Goal: Task Accomplishment & Management: Manage account settings

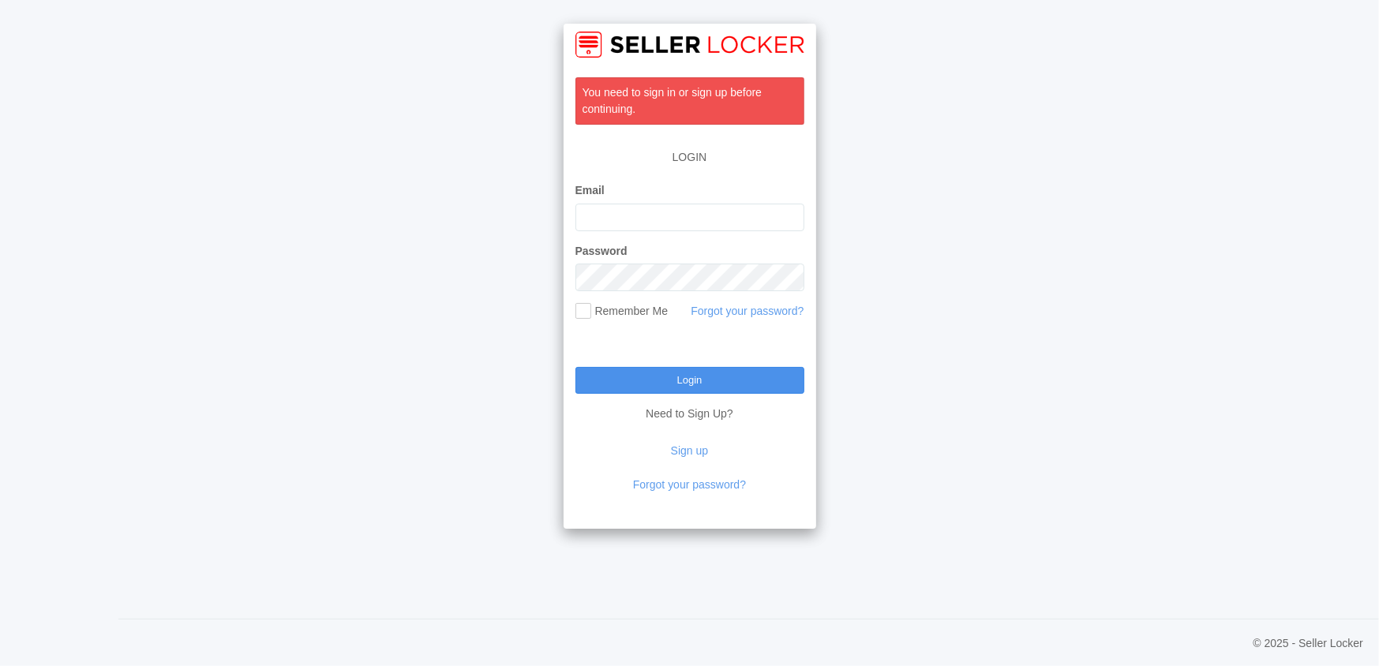
type input "[EMAIL_ADDRESS][DOMAIN_NAME]"
click at [654, 381] on input "Login" at bounding box center [689, 380] width 229 height 27
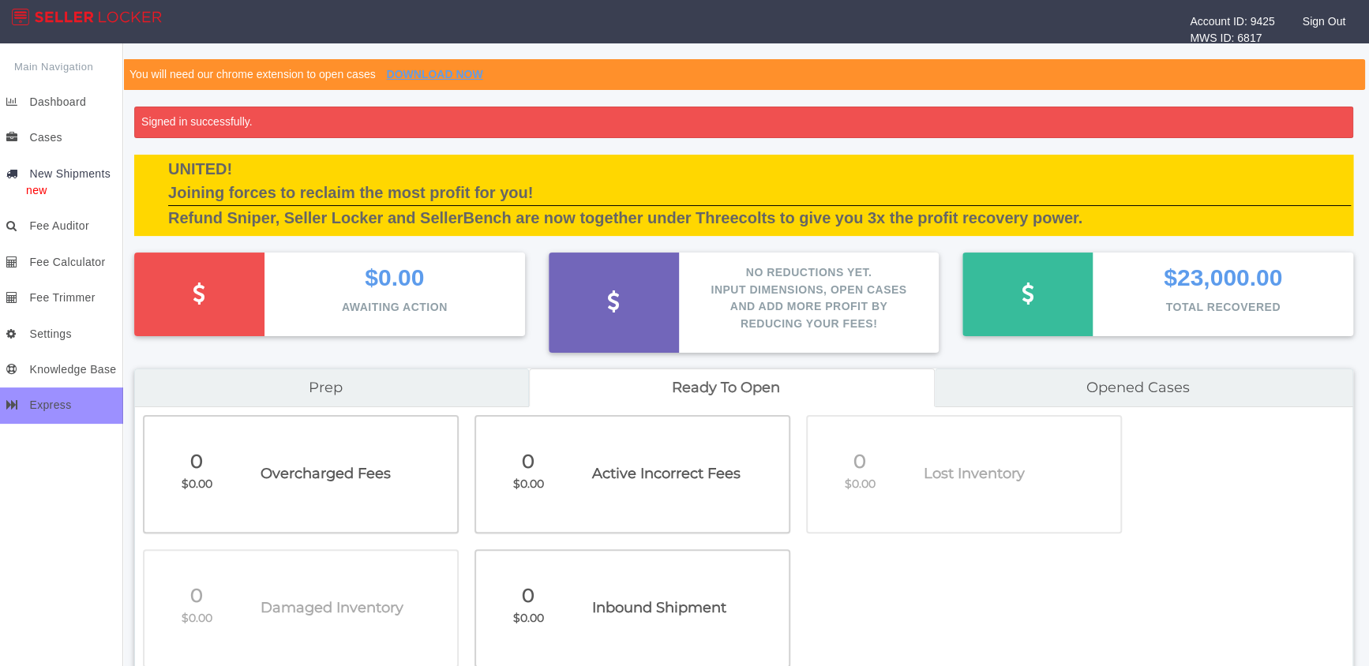
click at [58, 169] on span "New Shipments" at bounding box center [69, 173] width 81 height 13
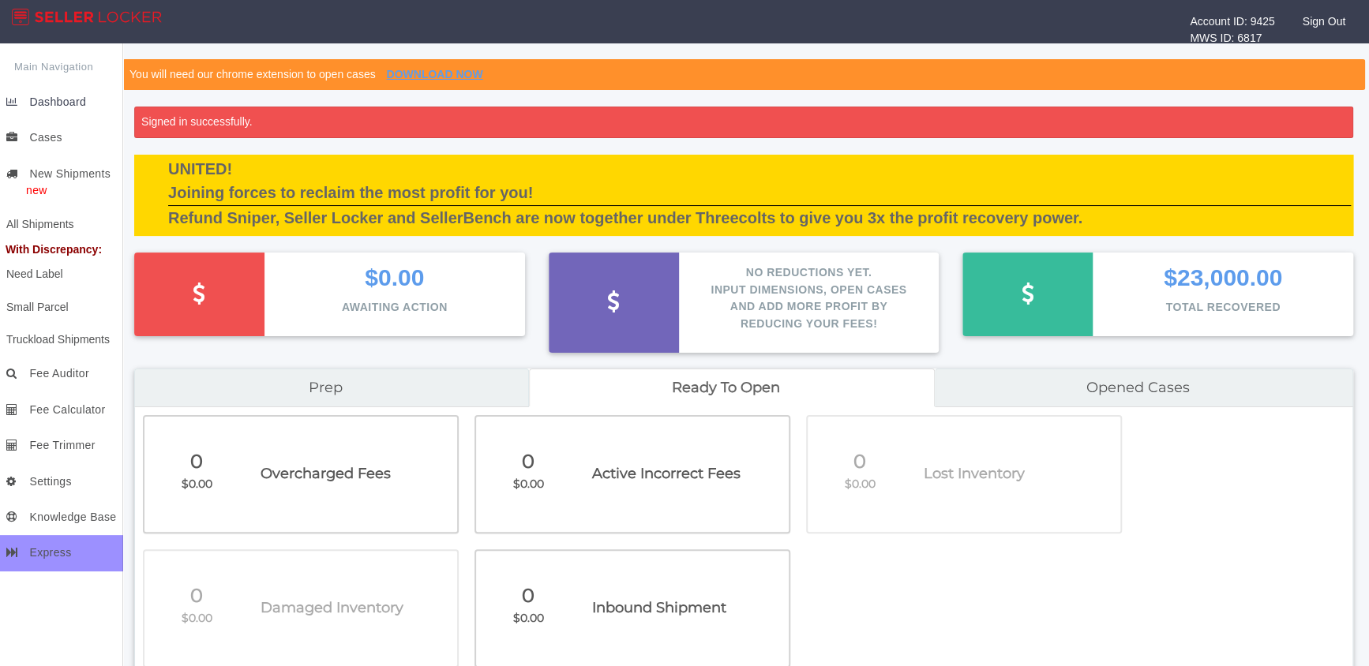
click at [65, 105] on span "Dashboard" at bounding box center [57, 101] width 57 height 13
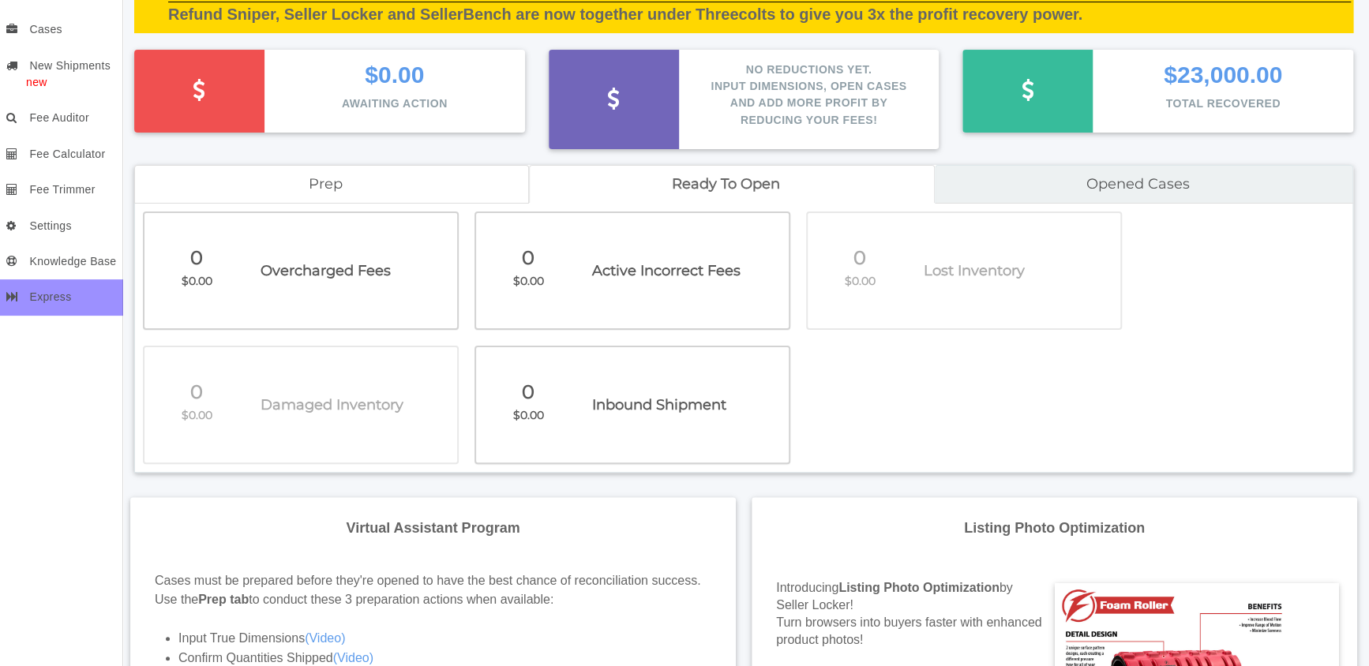
scroll to position [118, 0]
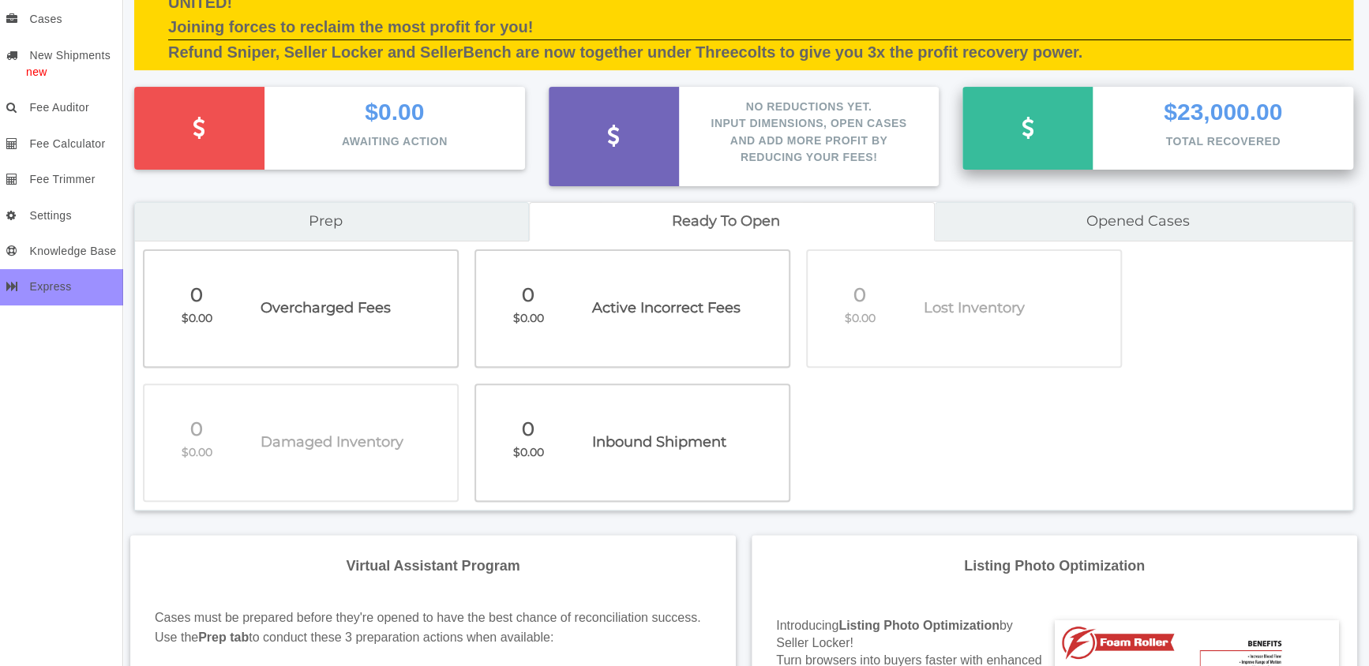
click at [1160, 103] on p "$23,000.00" at bounding box center [1222, 112] width 213 height 26
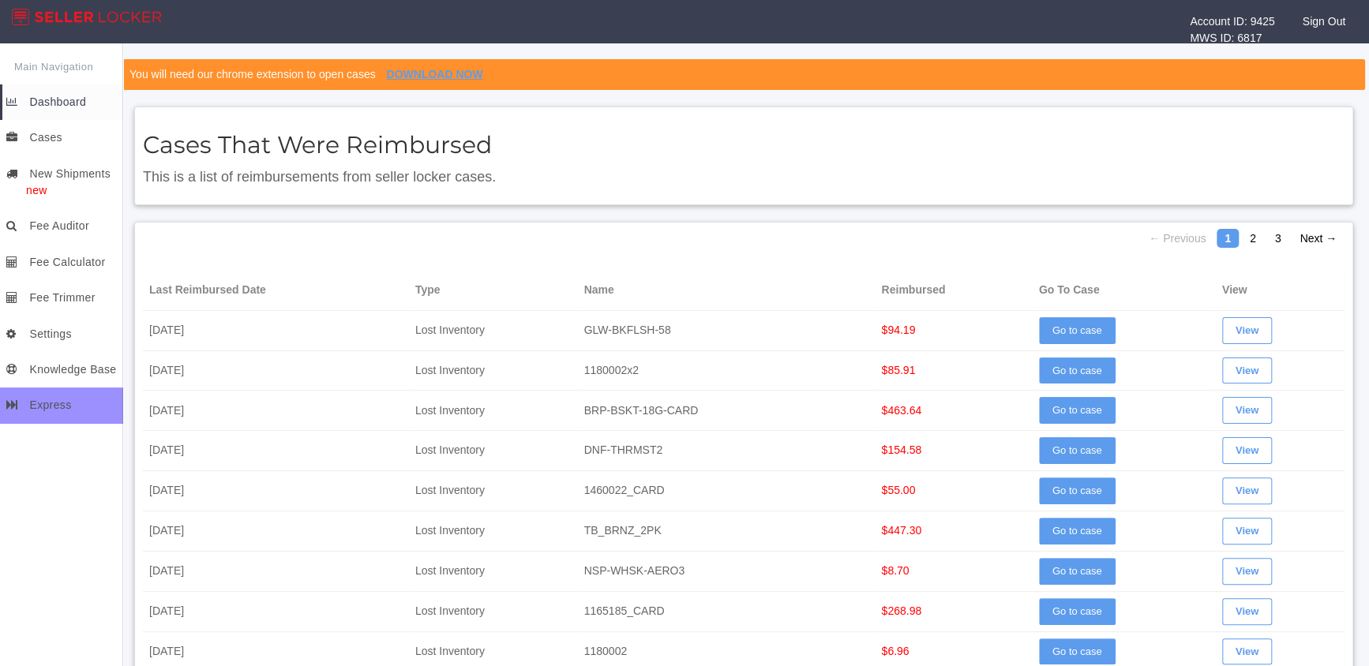
click at [55, 99] on span "Dashboard" at bounding box center [57, 101] width 57 height 13
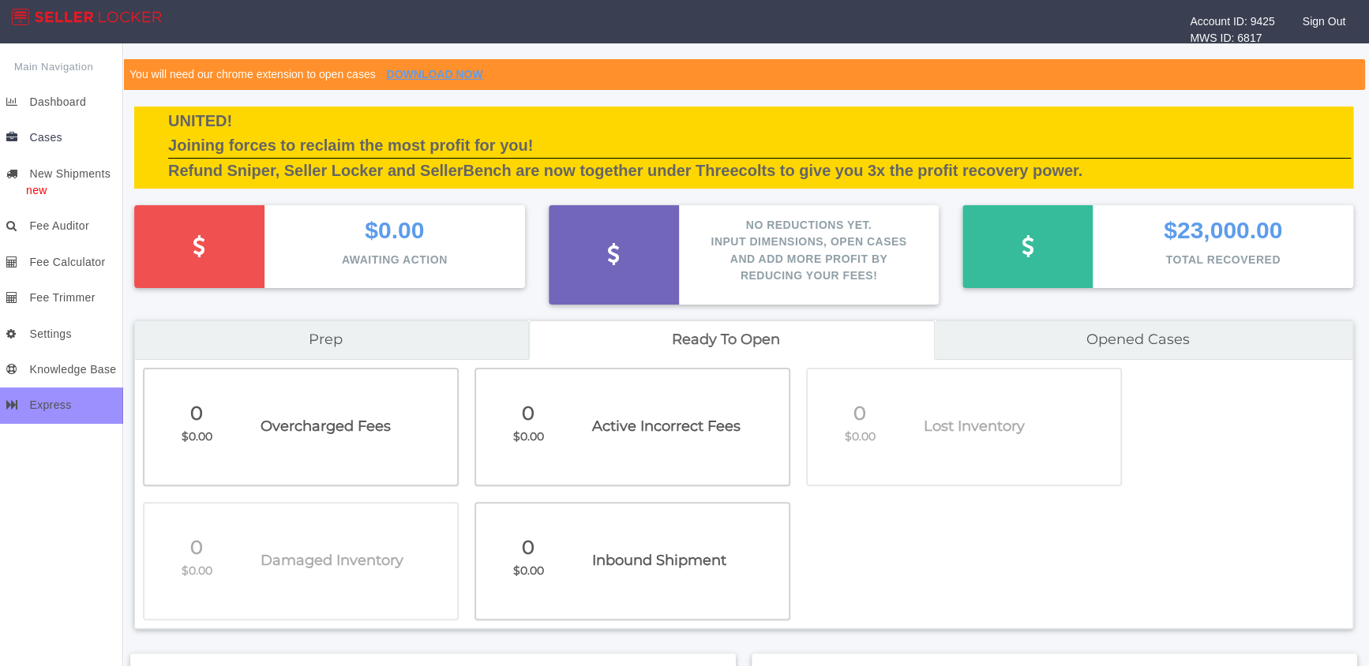
click at [58, 145] on link "Cases" at bounding box center [62, 138] width 121 height 36
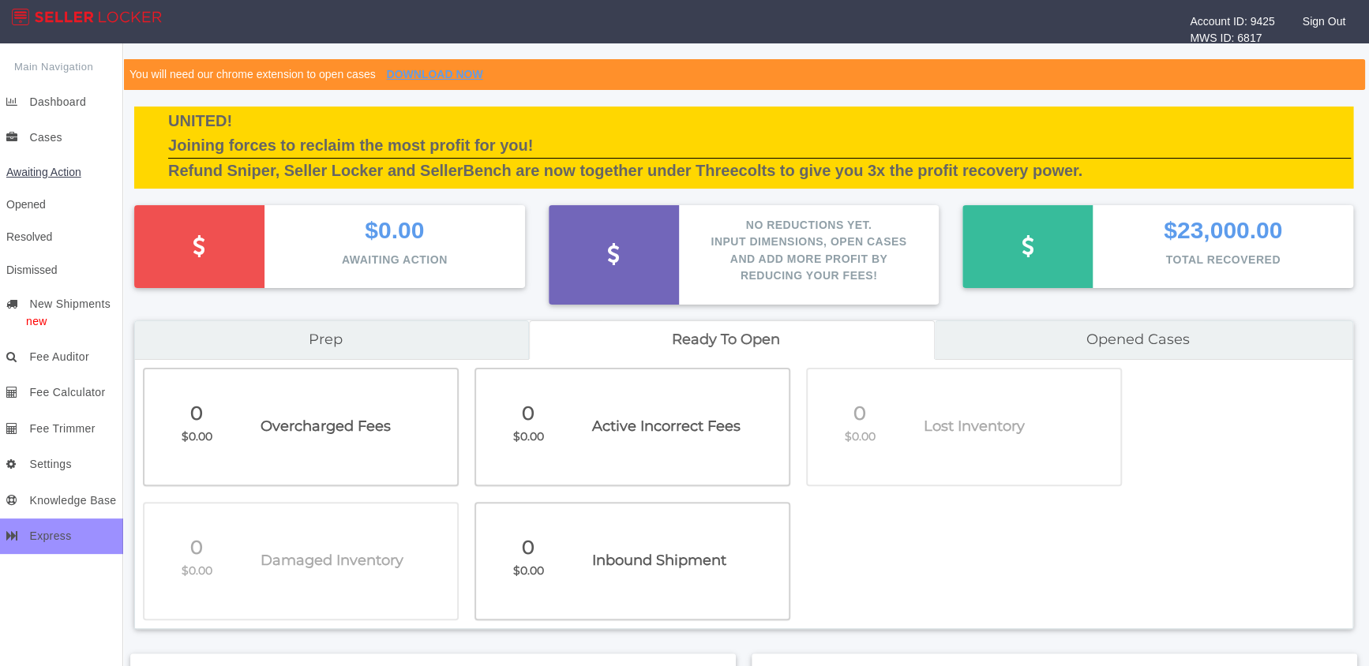
click at [50, 167] on span "Awaiting Action" at bounding box center [43, 172] width 75 height 13
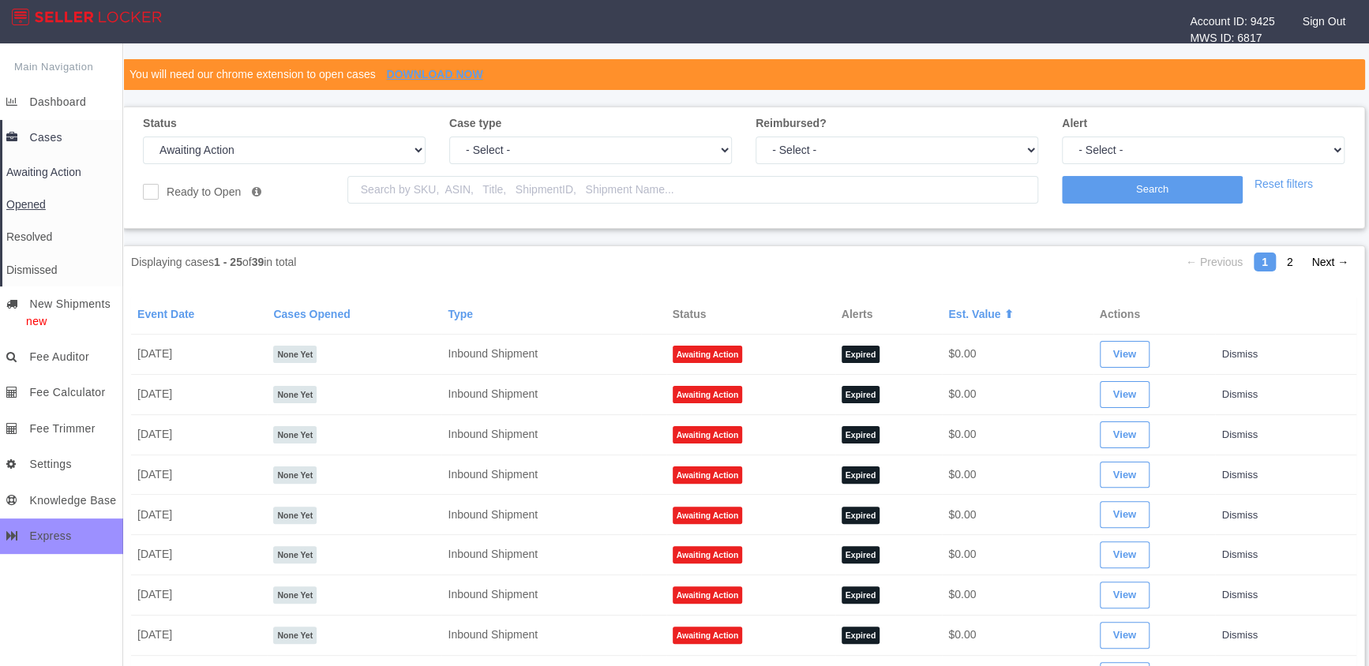
click at [32, 204] on span "Opened" at bounding box center [25, 204] width 39 height 13
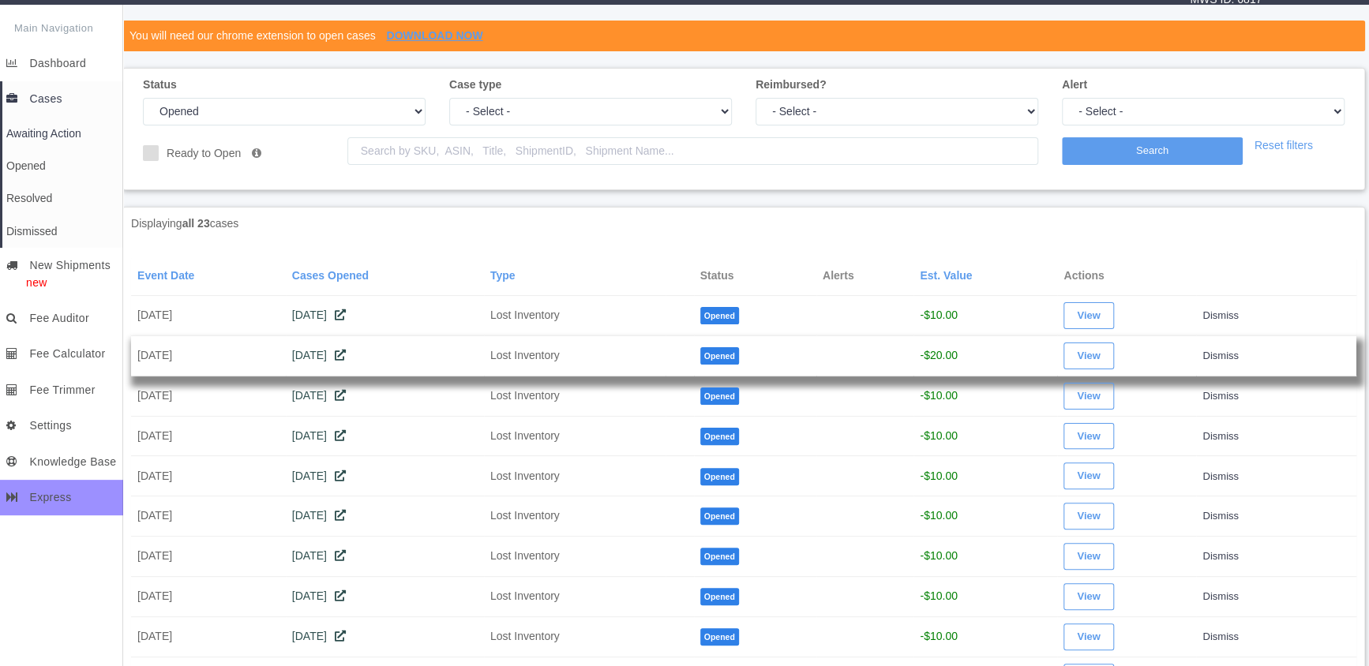
scroll to position [34, 0]
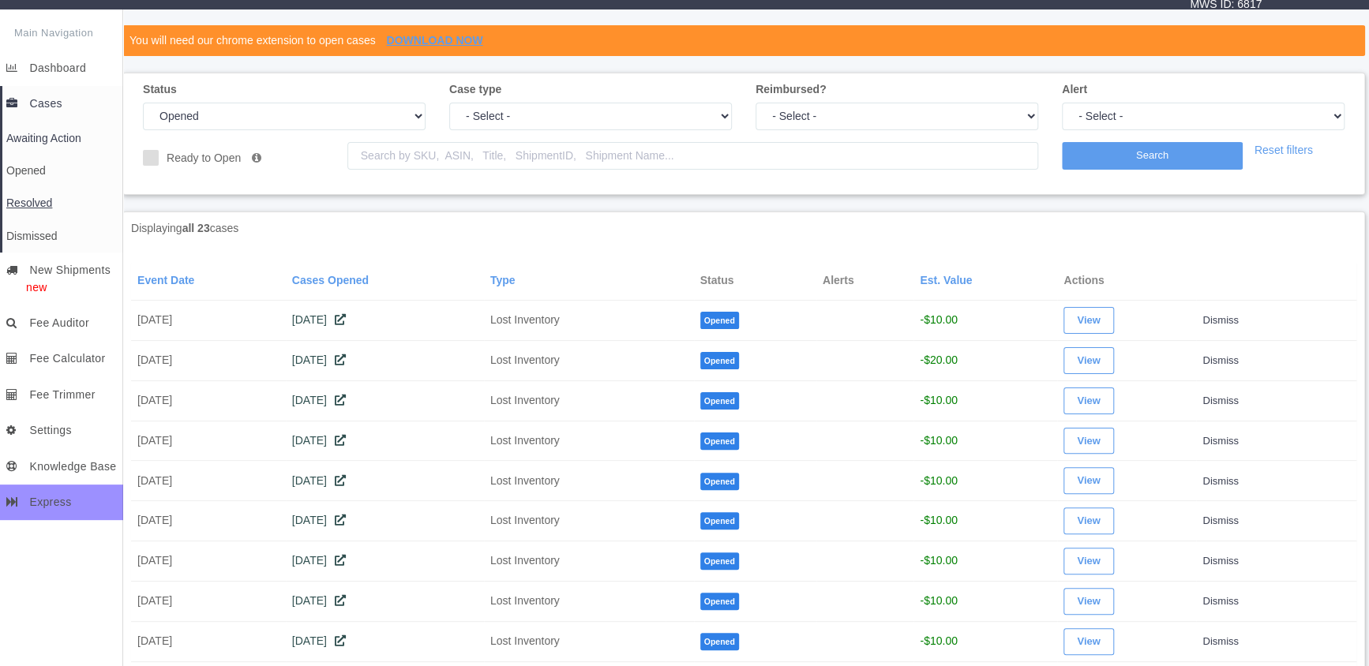
click at [71, 203] on link "Resolved" at bounding box center [62, 203] width 121 height 32
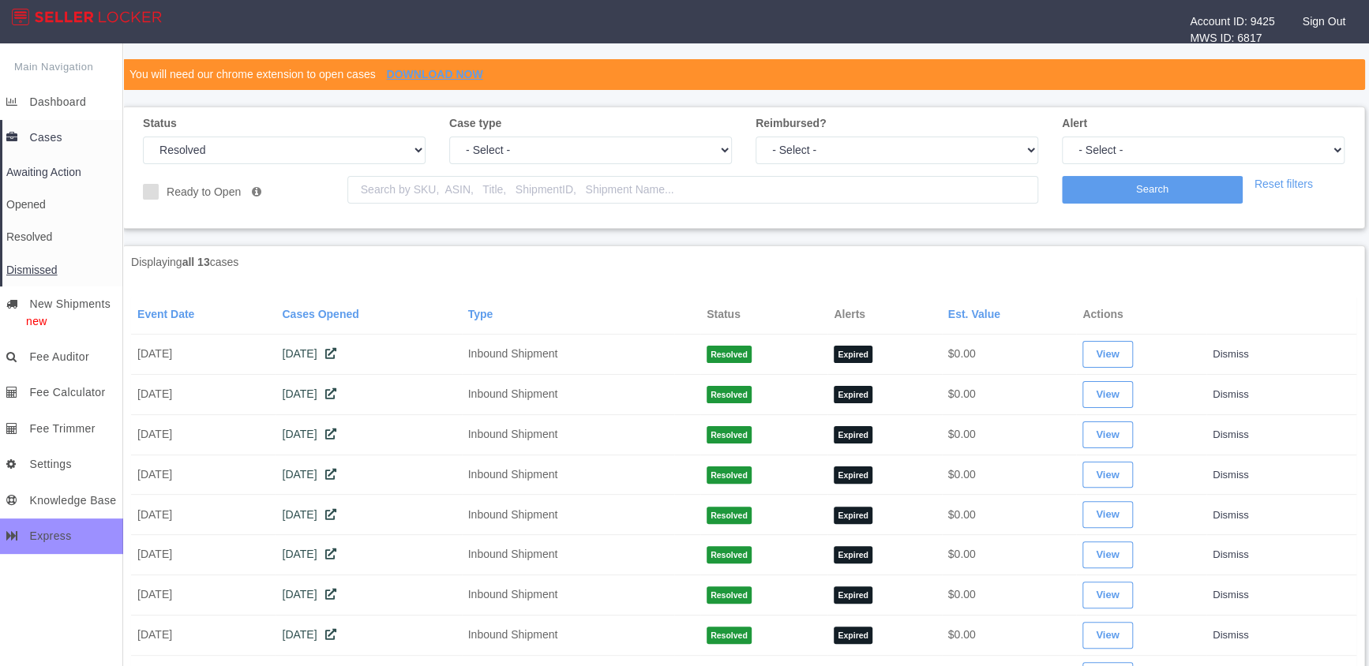
click at [44, 266] on span "Dismissed" at bounding box center [31, 270] width 51 height 13
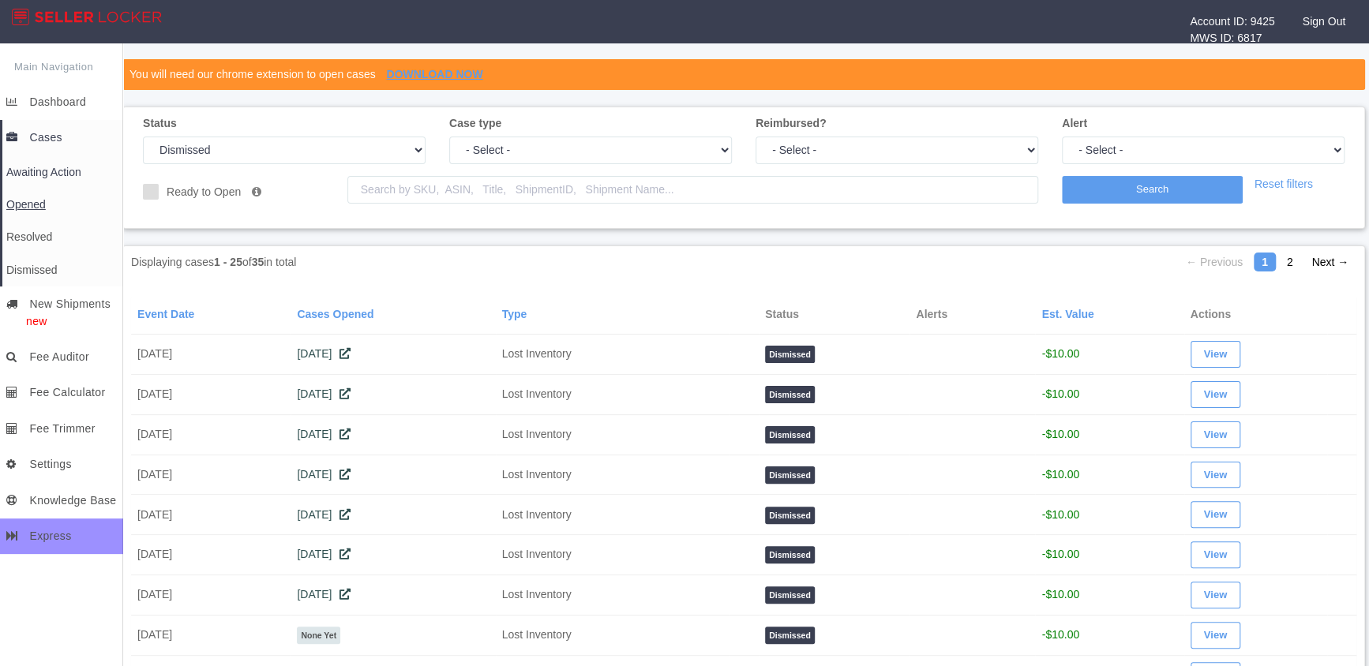
click at [39, 195] on link "Opened" at bounding box center [62, 205] width 121 height 32
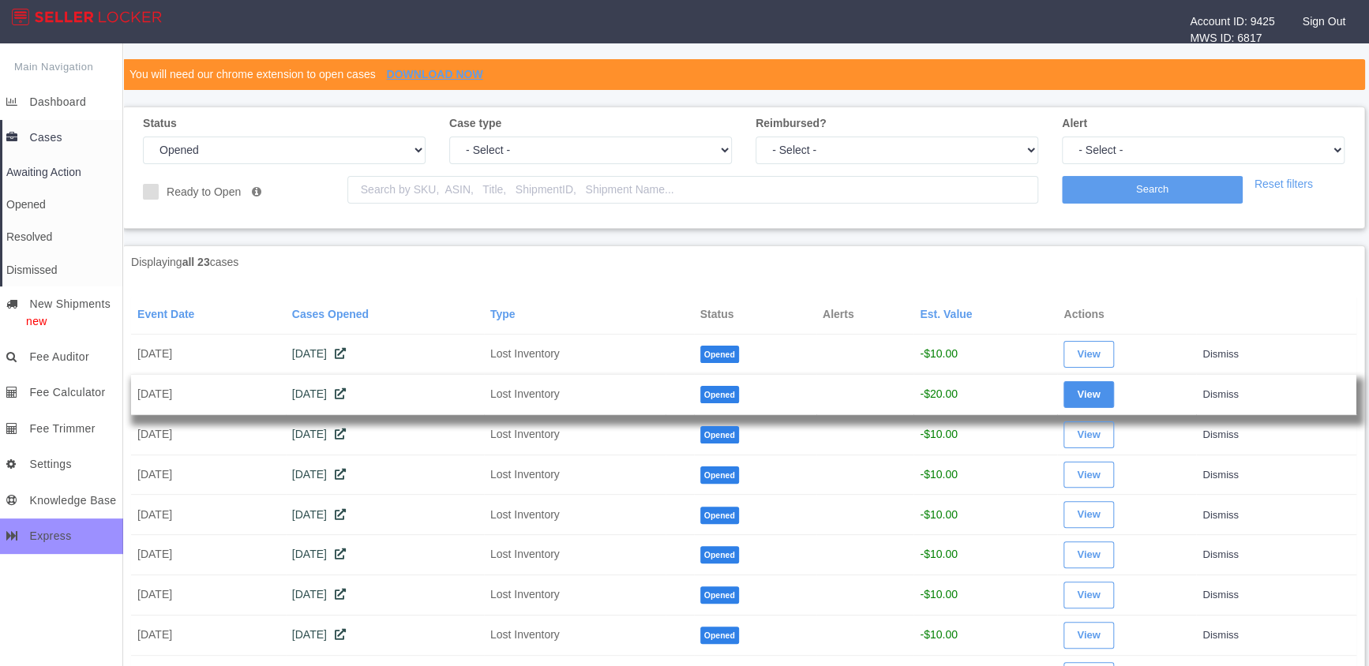
click at [1082, 403] on link "View" at bounding box center [1088, 394] width 50 height 27
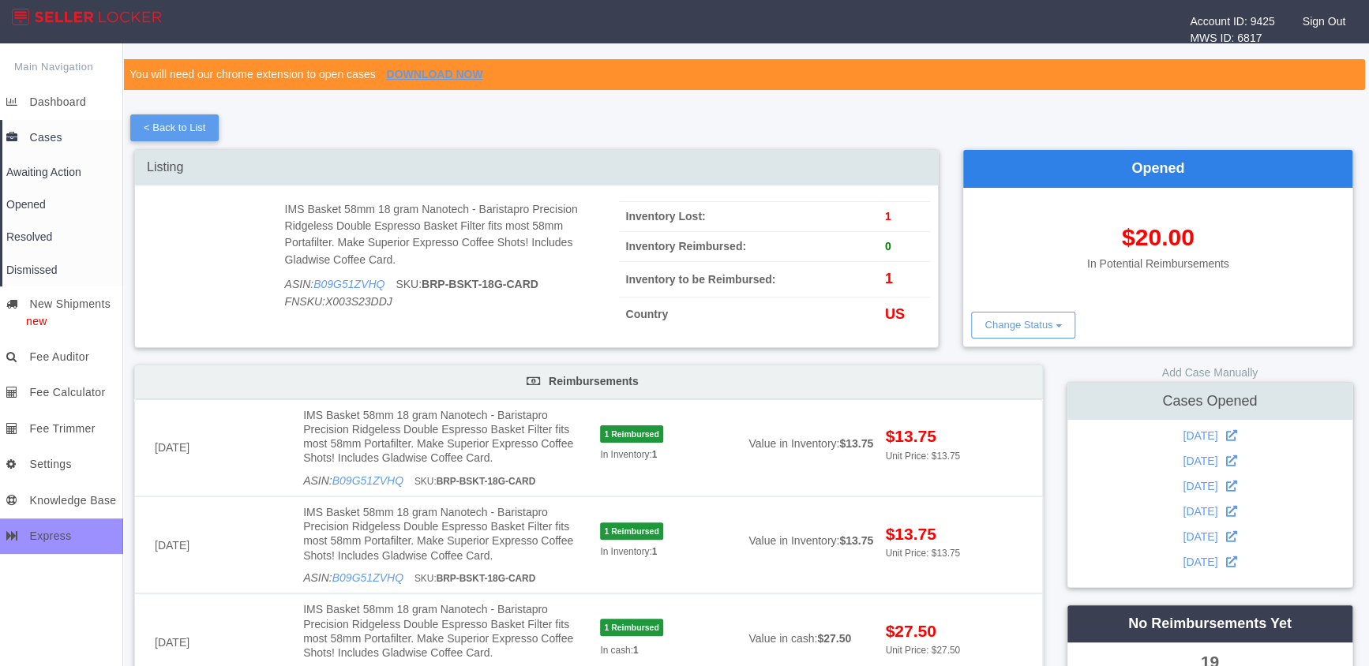
click at [45, 150] on link "Cases" at bounding box center [62, 138] width 121 height 36
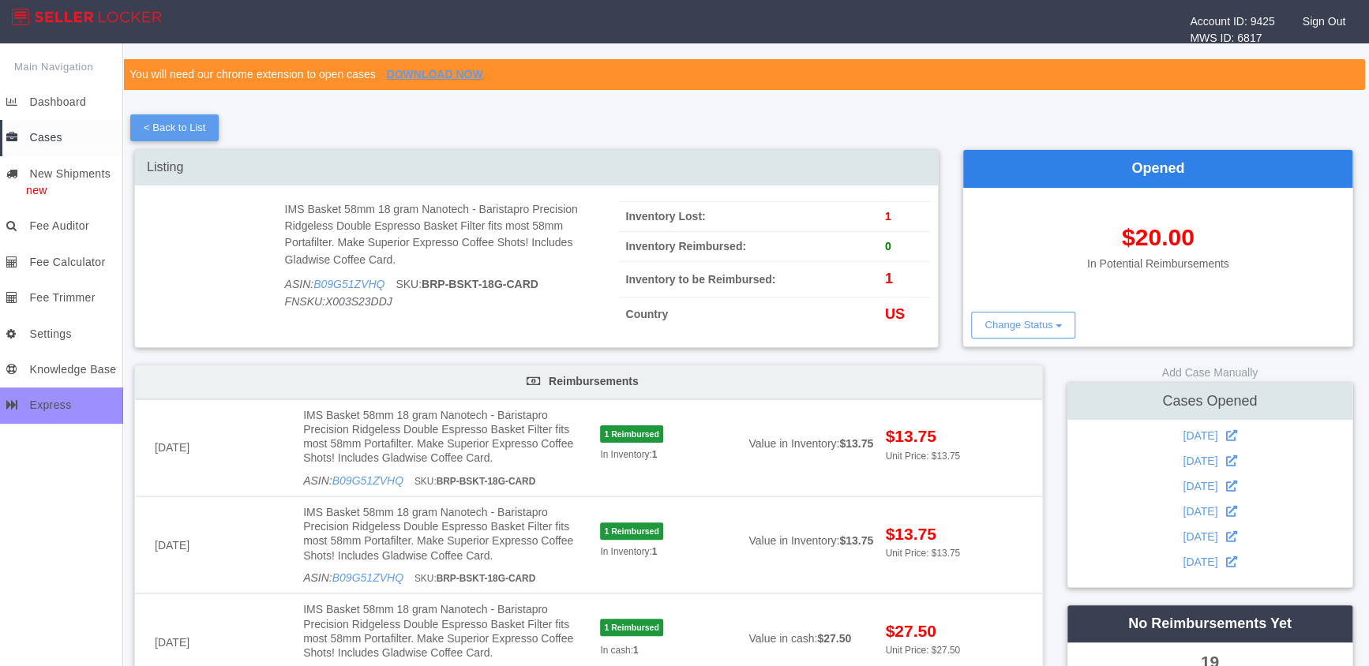
click at [48, 144] on link "Cases" at bounding box center [62, 138] width 121 height 36
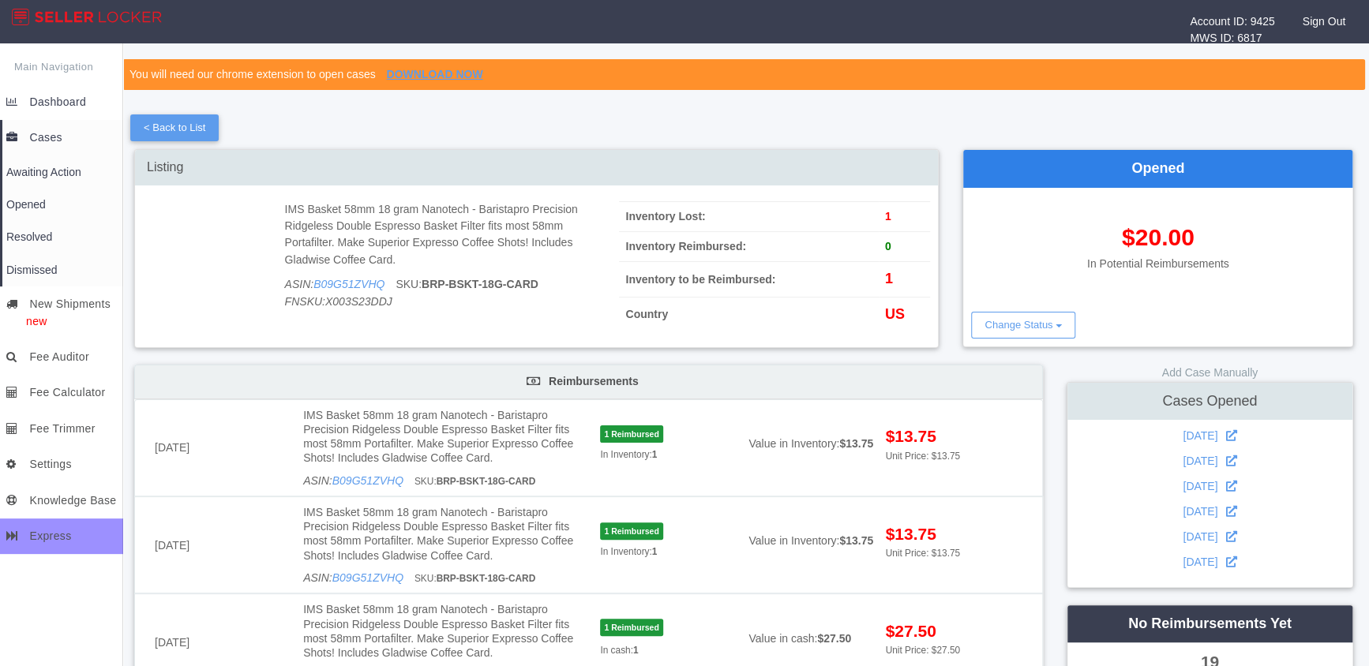
click at [55, 98] on span "Dashboard" at bounding box center [57, 101] width 57 height 13
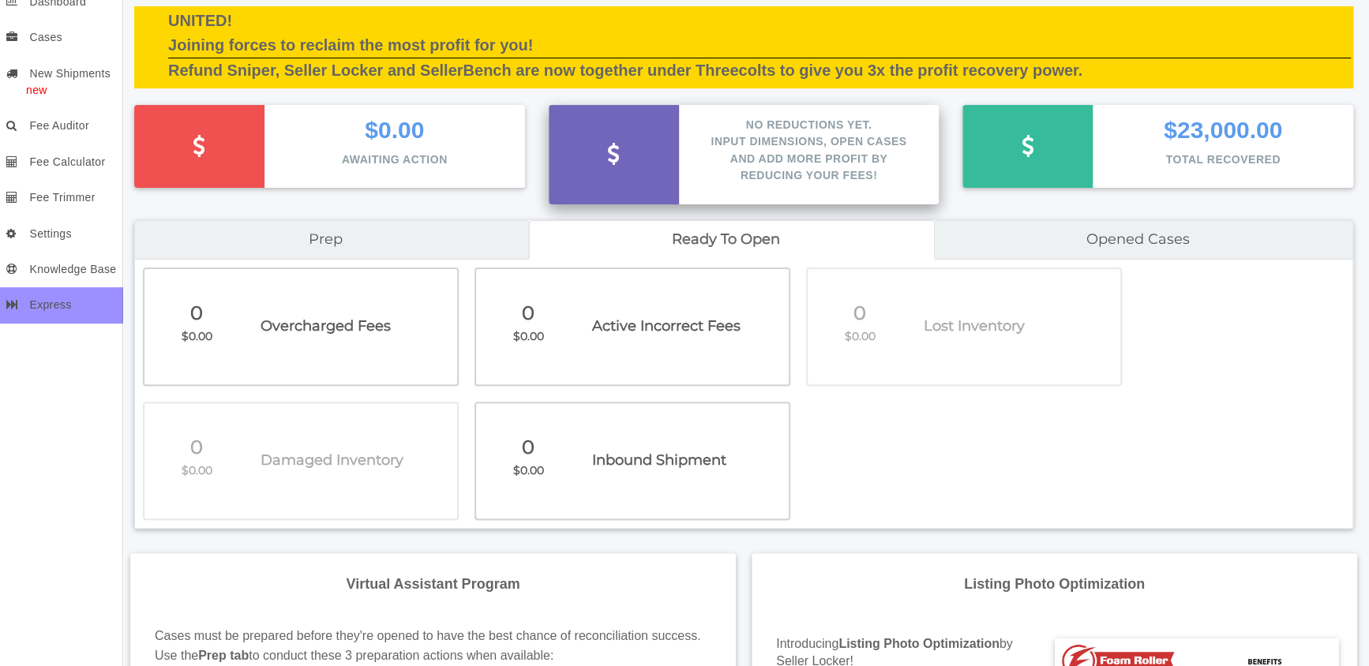
scroll to position [127, 0]
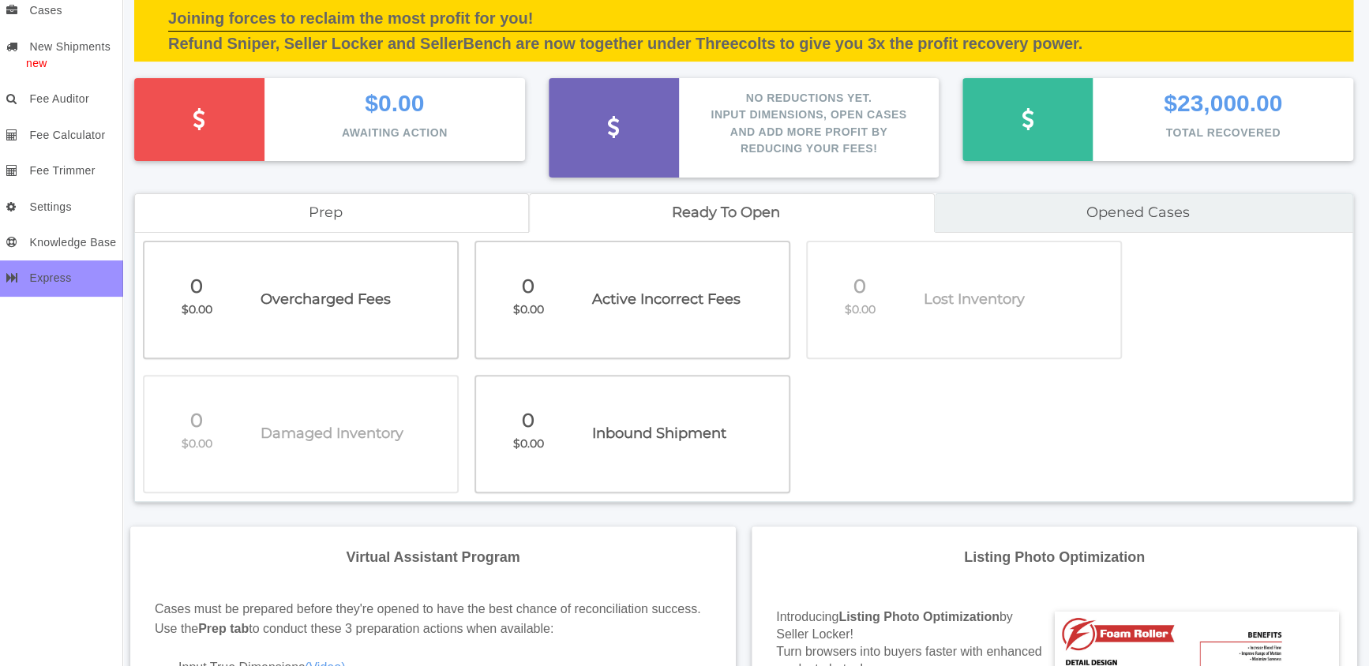
click at [490, 219] on link "Prep" at bounding box center [331, 212] width 395 height 39
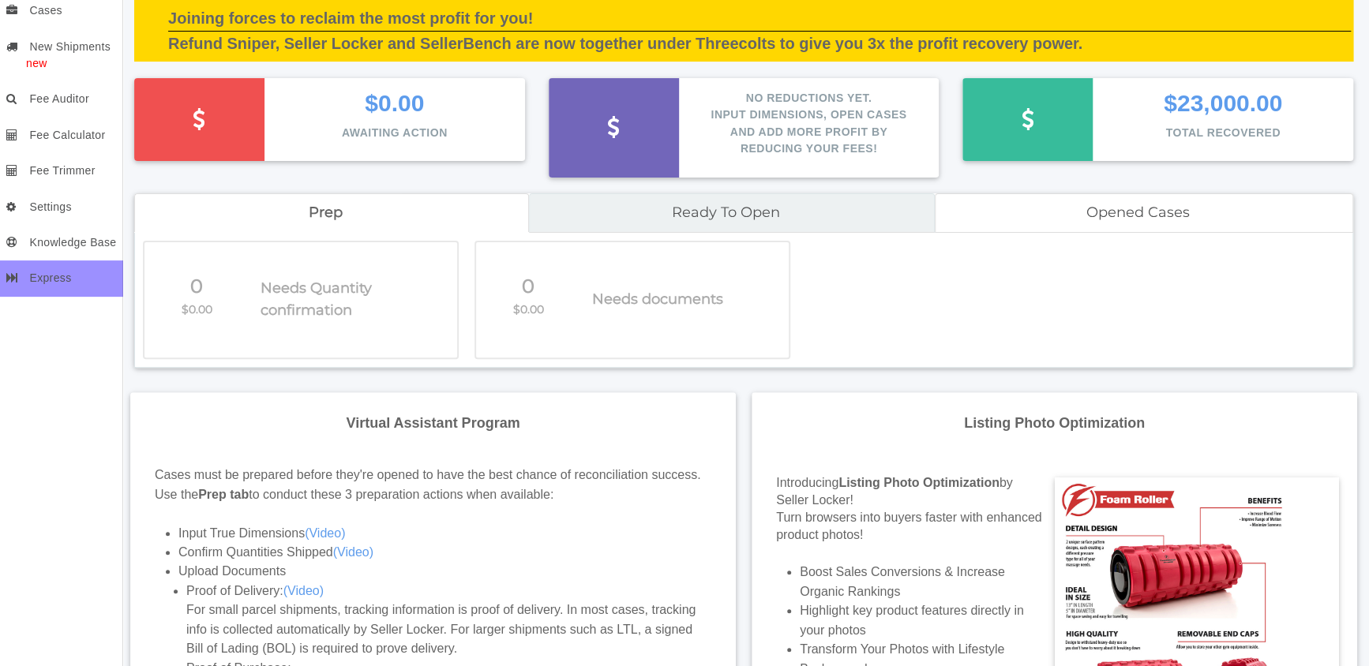
click at [1164, 208] on span "Opened cases" at bounding box center [1137, 213] width 103 height 22
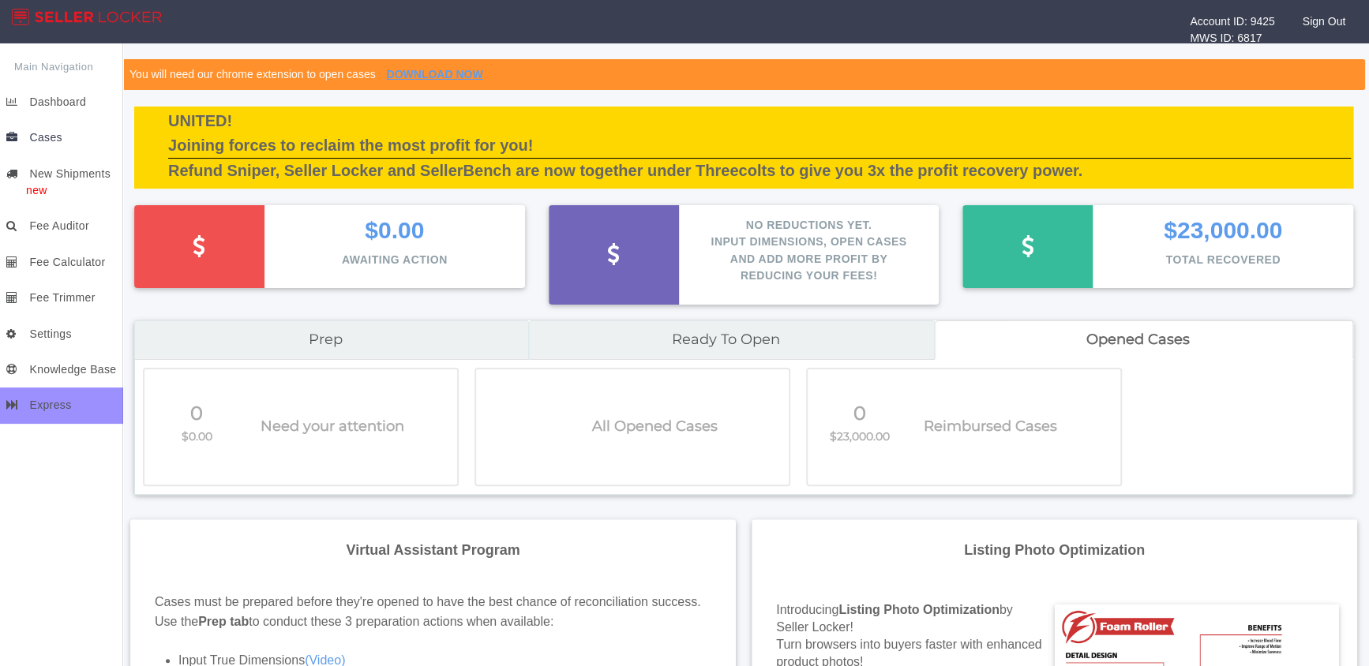
click at [50, 137] on span "Cases" at bounding box center [45, 137] width 32 height 13
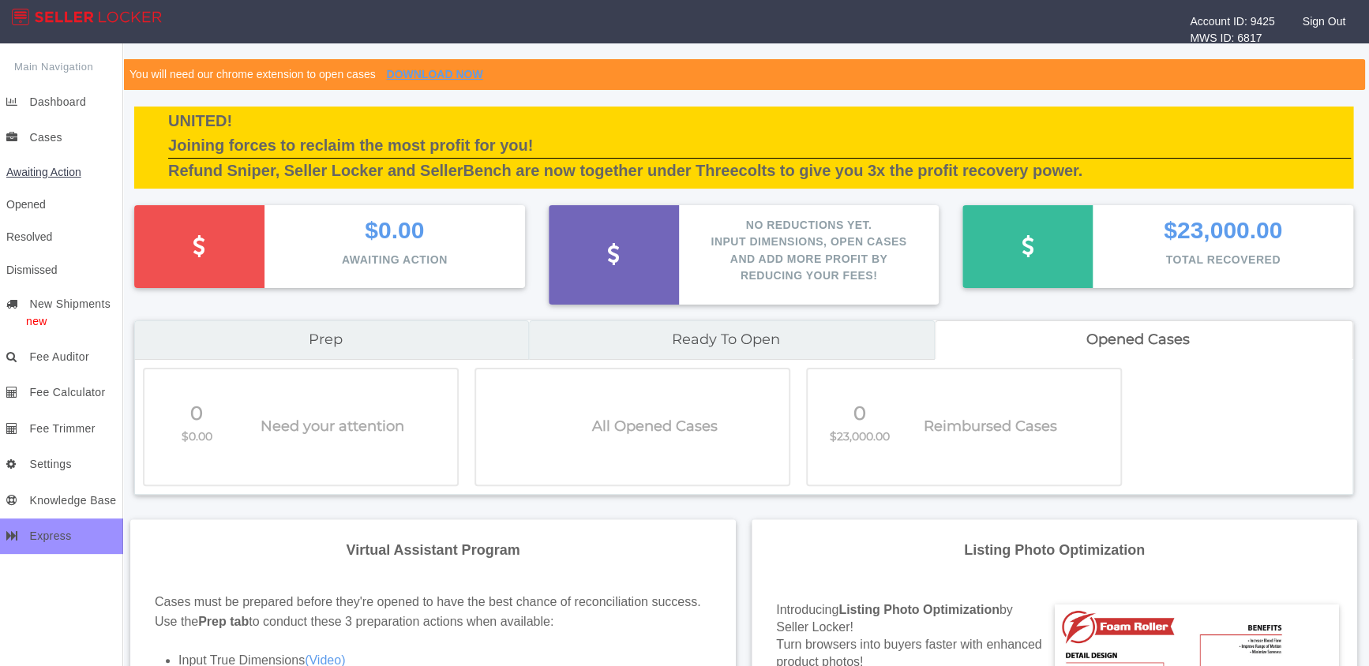
click at [43, 177] on span "Awaiting Action" at bounding box center [43, 172] width 75 height 13
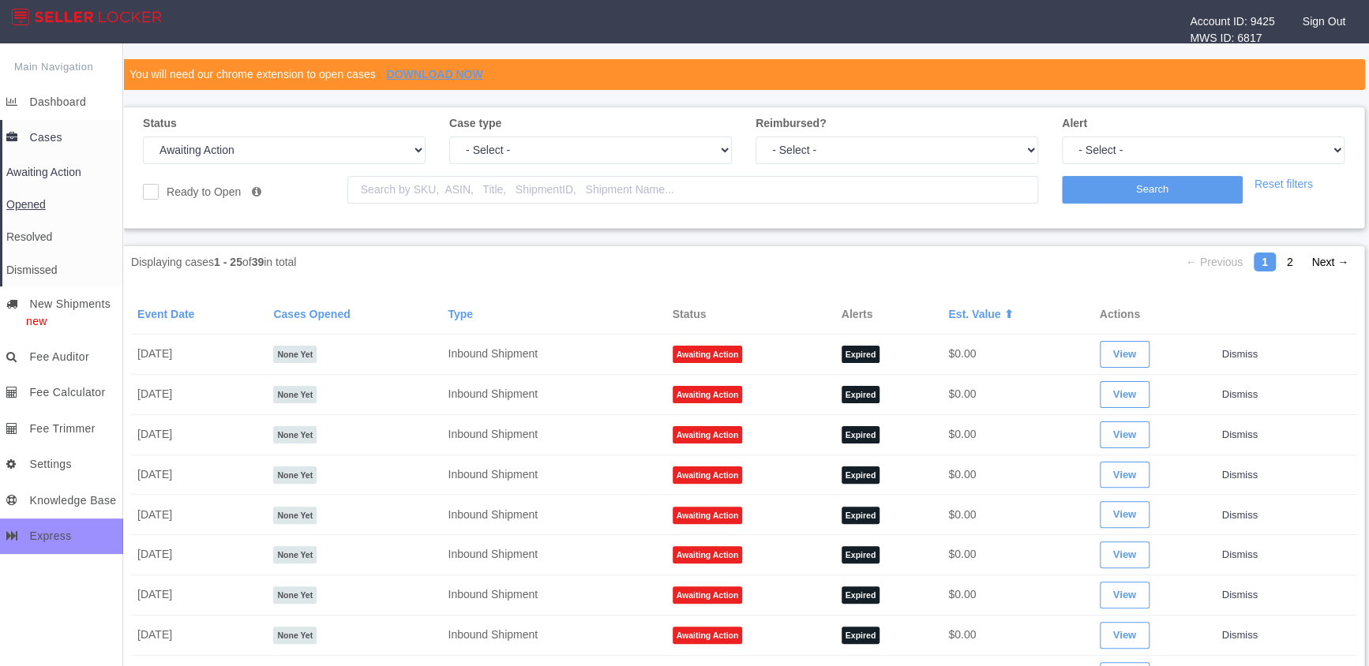
click at [38, 213] on link "Opened" at bounding box center [62, 205] width 121 height 32
